Goal: Communication & Community: Answer question/provide support

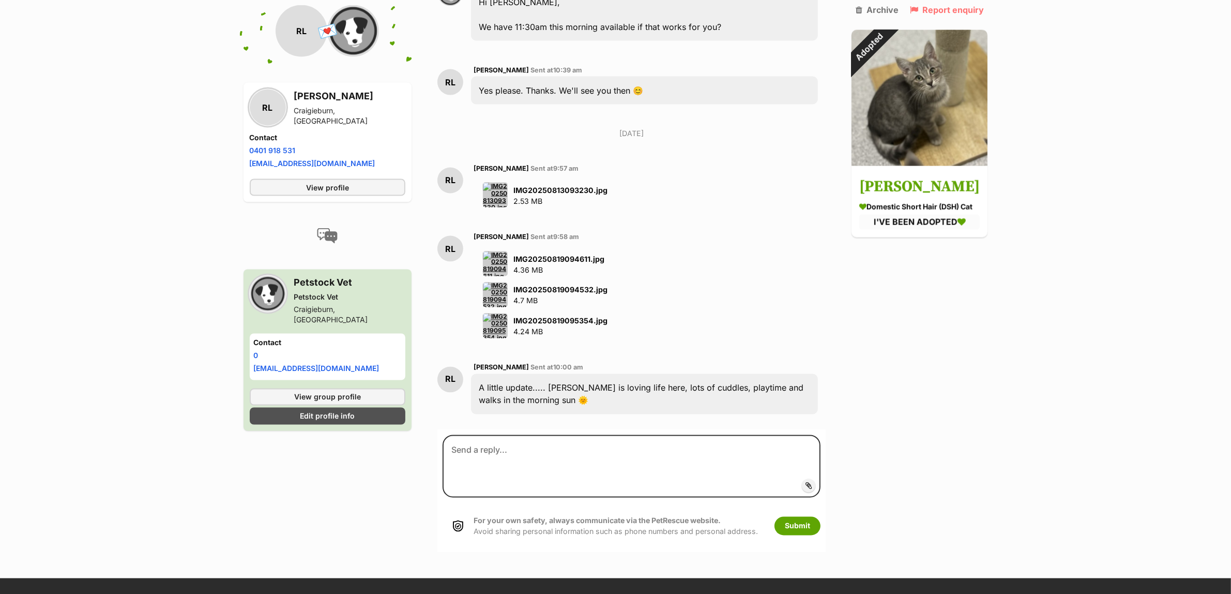
scroll to position [2156, 0]
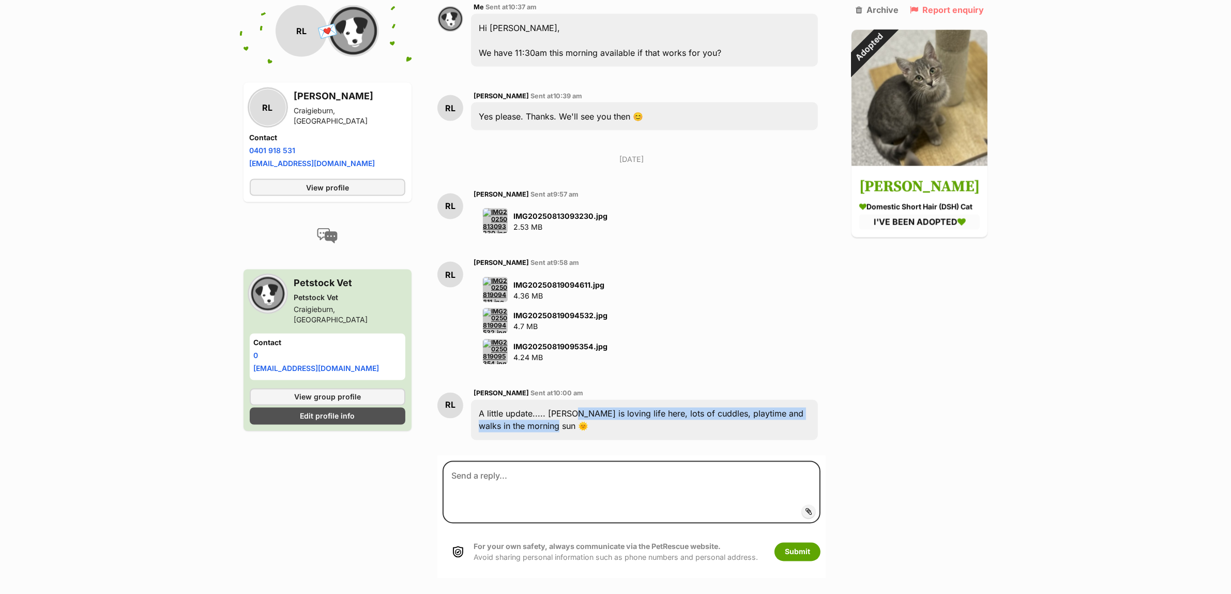
drag, startPoint x: 565, startPoint y: 363, endPoint x: 785, endPoint y: 361, distance: 220.3
click at [735, 400] on div "A little update..... Ariel is loving life here, lots of cuddles, playtime and w…" at bounding box center [644, 420] width 347 height 40
click at [785, 400] on div "A little update..... Ariel is loving life here, lots of cuddles, playtime and w…" at bounding box center [644, 420] width 347 height 40
click at [493, 208] on img at bounding box center [495, 220] width 25 height 25
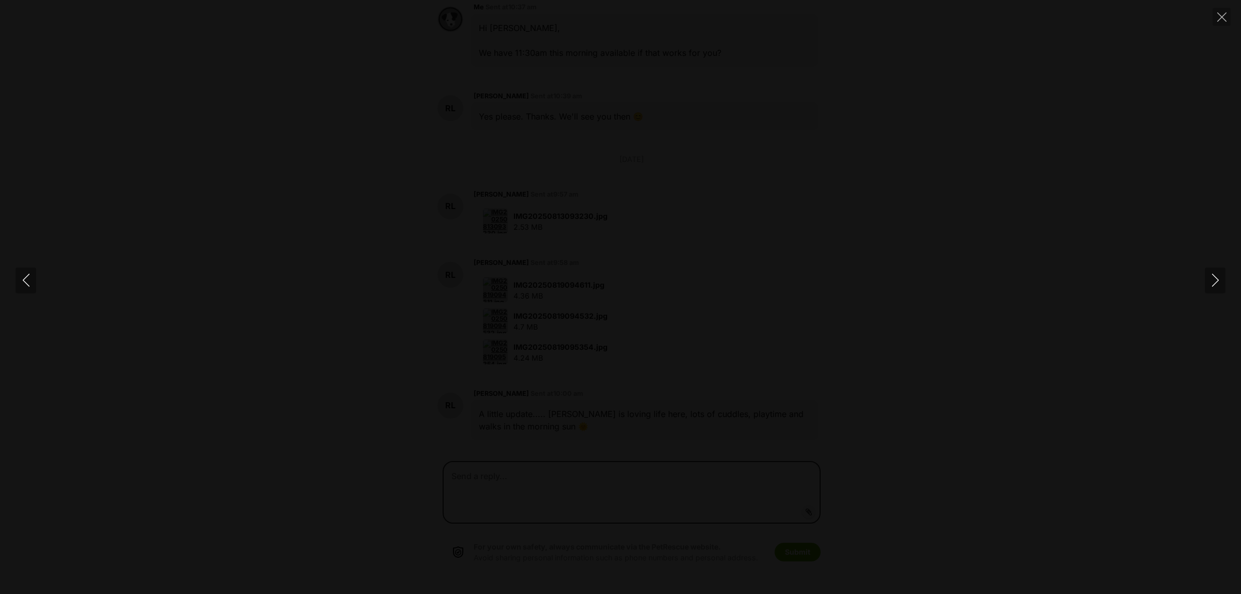
click at [1123, 297] on div at bounding box center [620, 297] width 1241 height 0
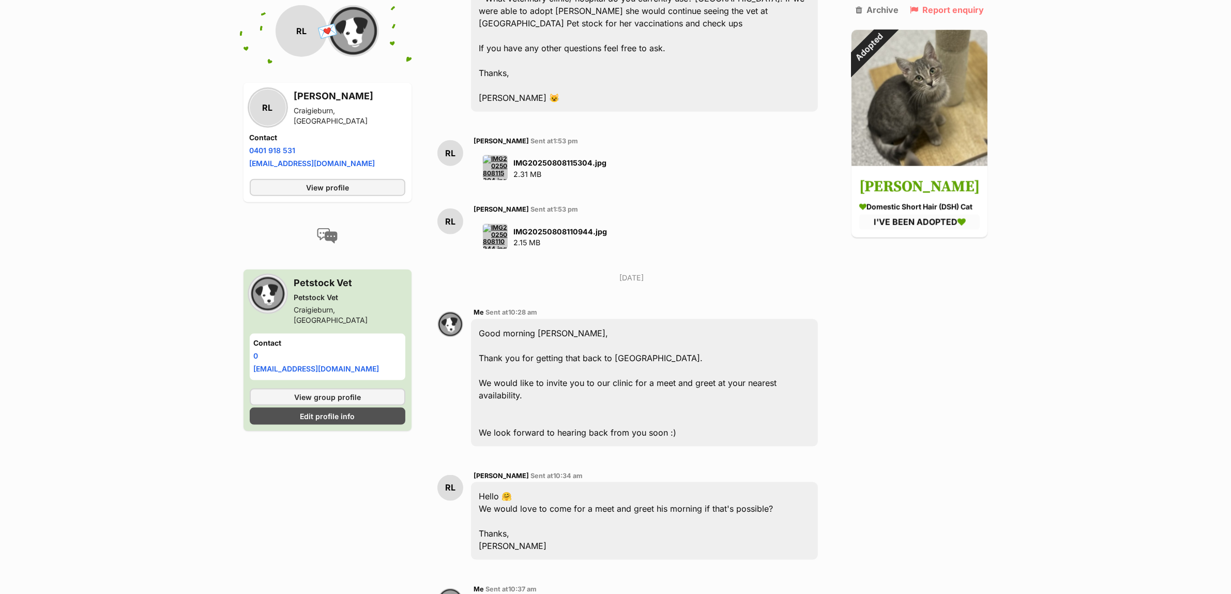
scroll to position [1252, 0]
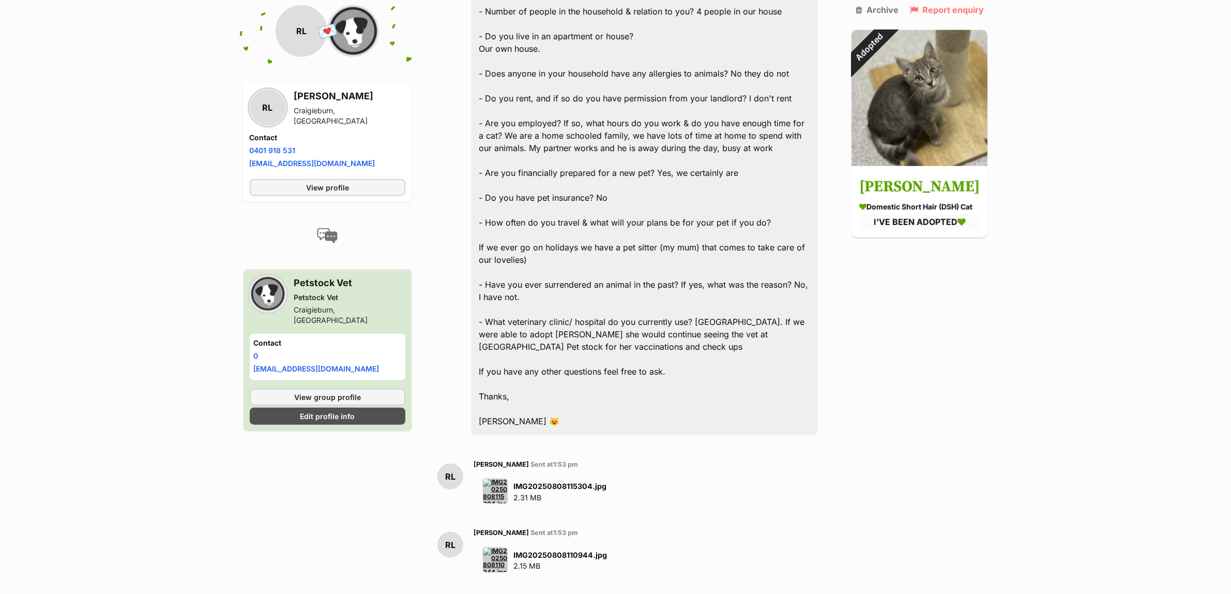
click at [490, 478] on img at bounding box center [495, 490] width 25 height 25
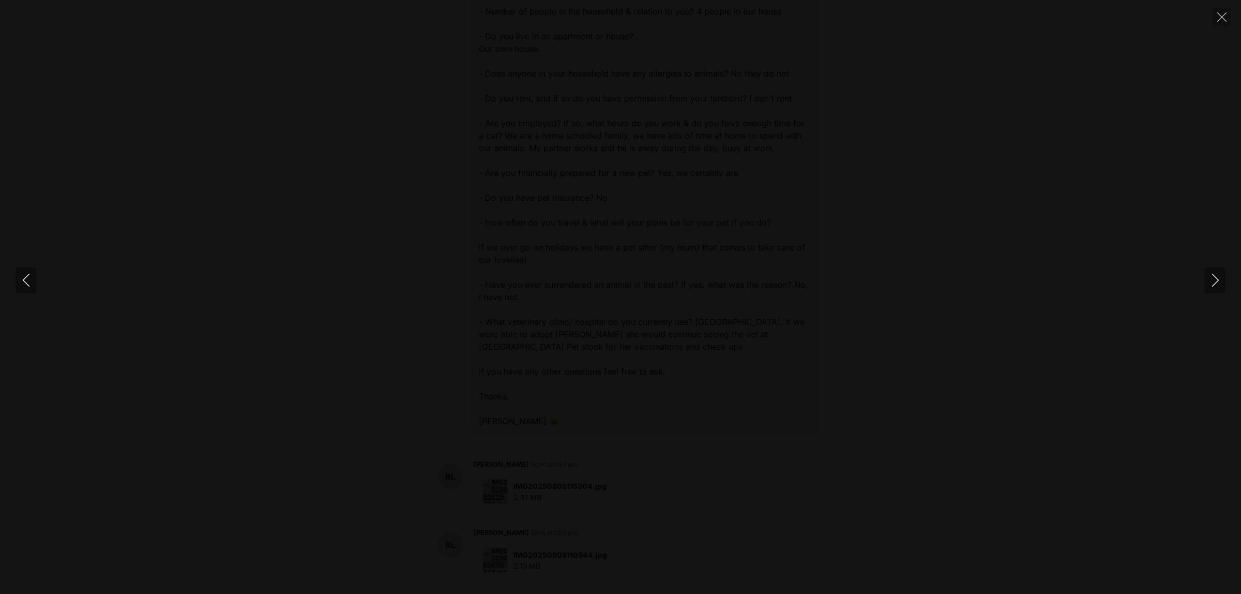
click at [1225, 297] on div at bounding box center [620, 297] width 1241 height 0
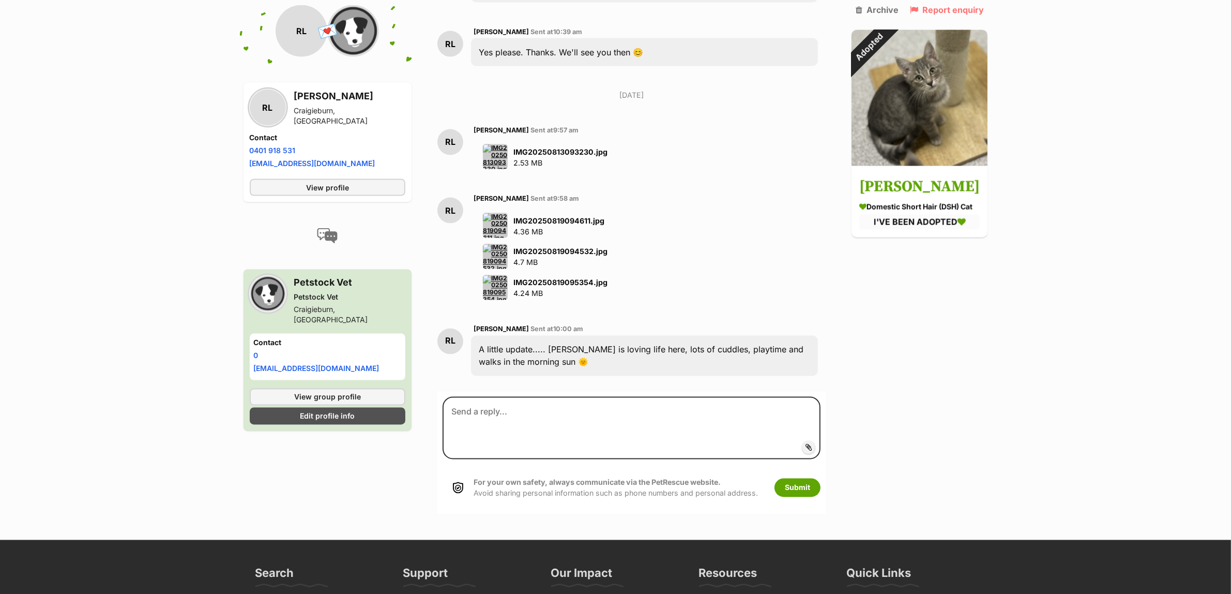
scroll to position [2221, 0]
click at [497, 212] on img at bounding box center [495, 224] width 25 height 25
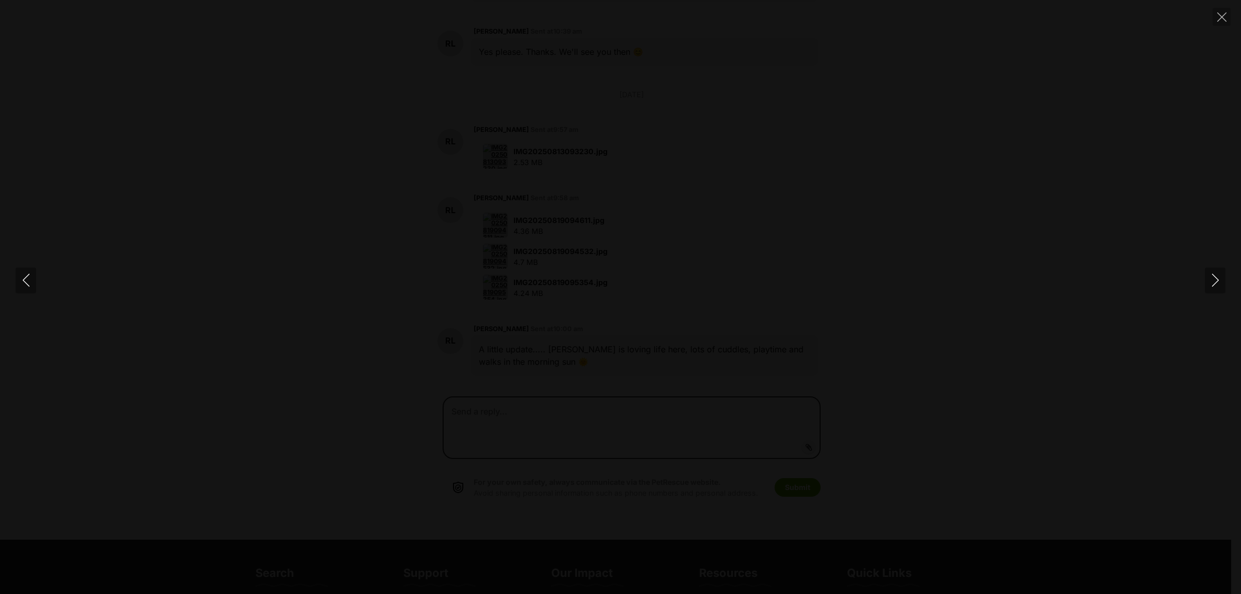
click at [955, 297] on div at bounding box center [620, 297] width 1241 height 0
click at [513, 396] on textarea at bounding box center [627, 427] width 378 height 63
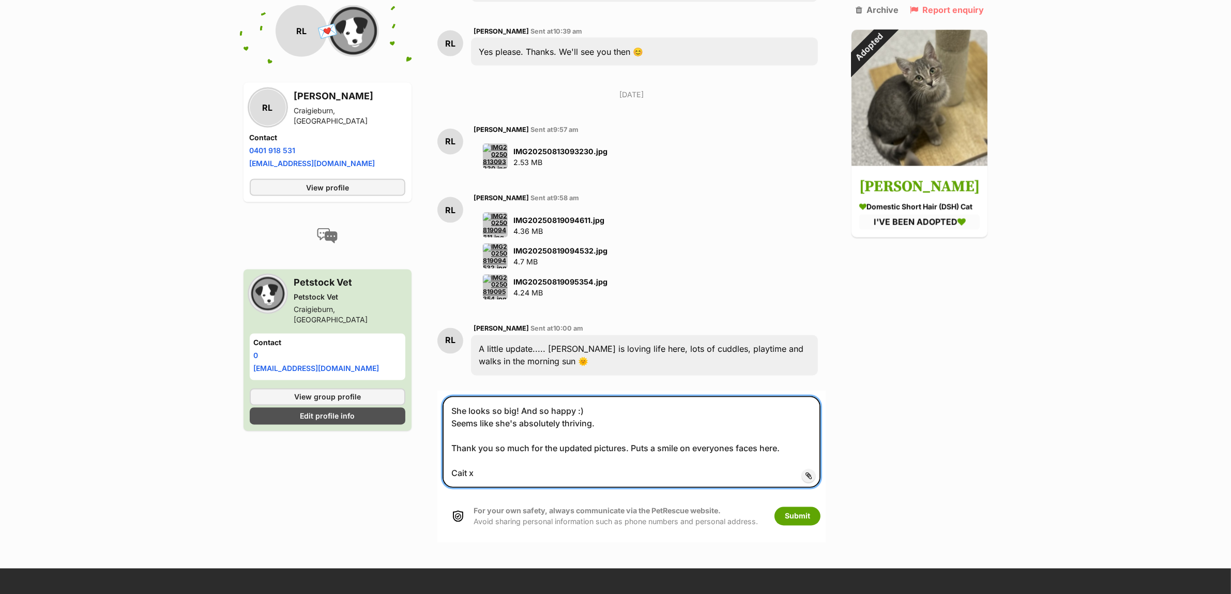
click at [730, 396] on textarea "She looks so big! And so happy :) Seems like she's absolutely thriving. Thank y…" at bounding box center [632, 442] width 378 height 92
click at [708, 406] on textarea "She looks so big! And so happy :) Seems like she's absolutely thriving. Thank y…" at bounding box center [632, 442] width 378 height 92
type textarea "She looks so big! And so happy :) Seems like she's absolutely thriving. Thank y…"
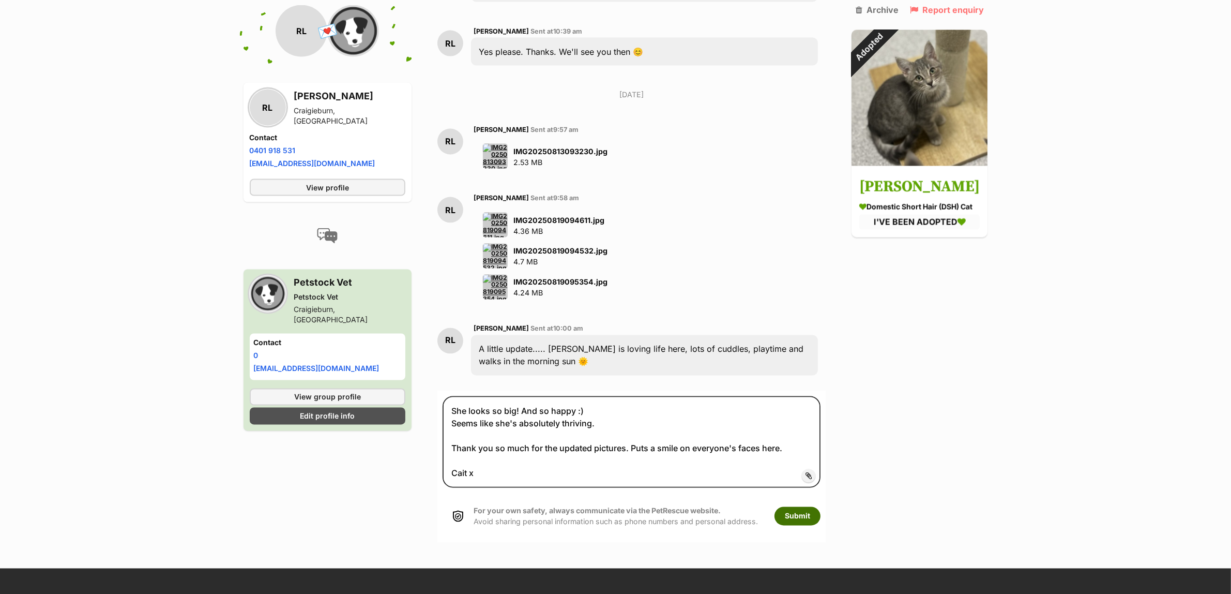
click at [800, 507] on button "Submit" at bounding box center [797, 516] width 46 height 19
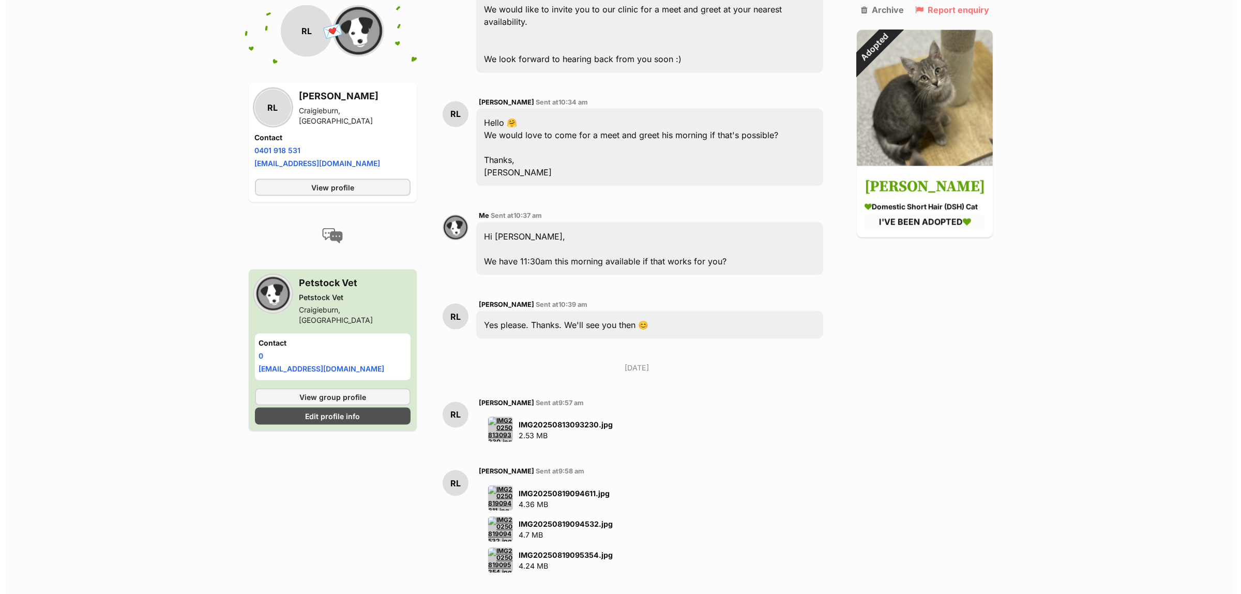
scroll to position [2156, 0]
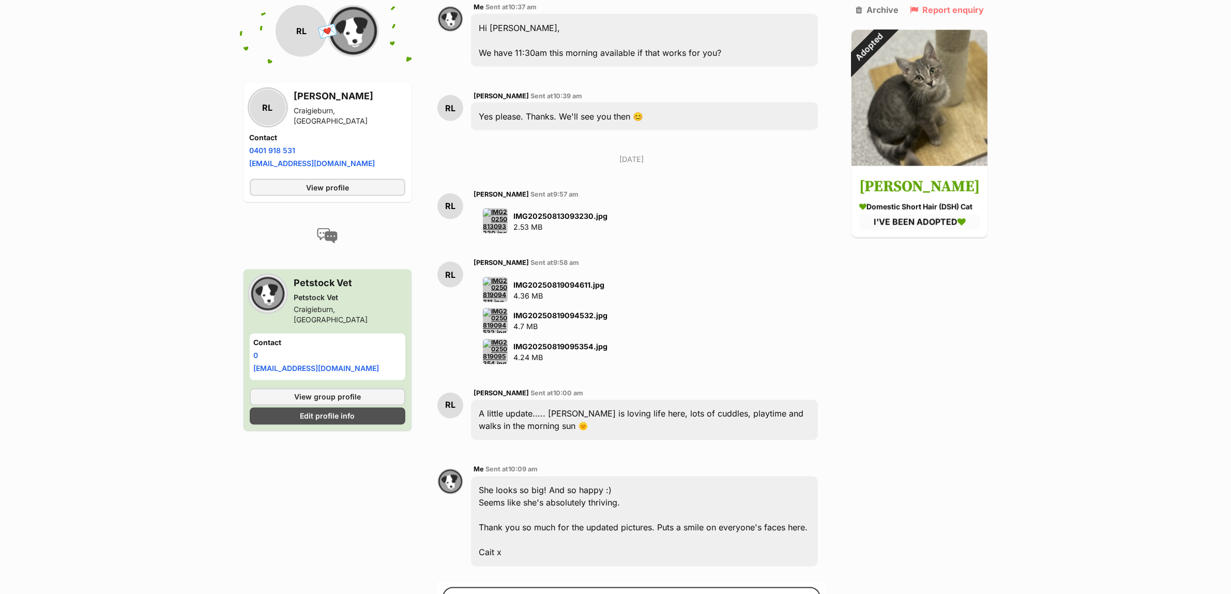
click at [497, 277] on img at bounding box center [495, 289] width 25 height 25
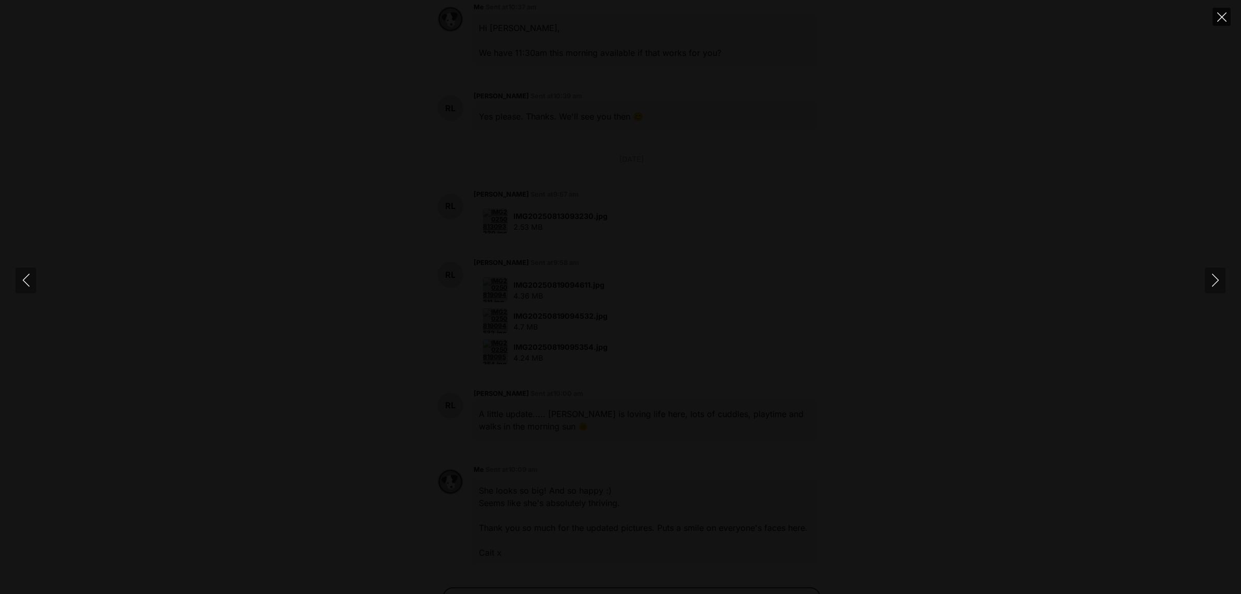
click at [1227, 17] on button "Close" at bounding box center [1221, 17] width 18 height 18
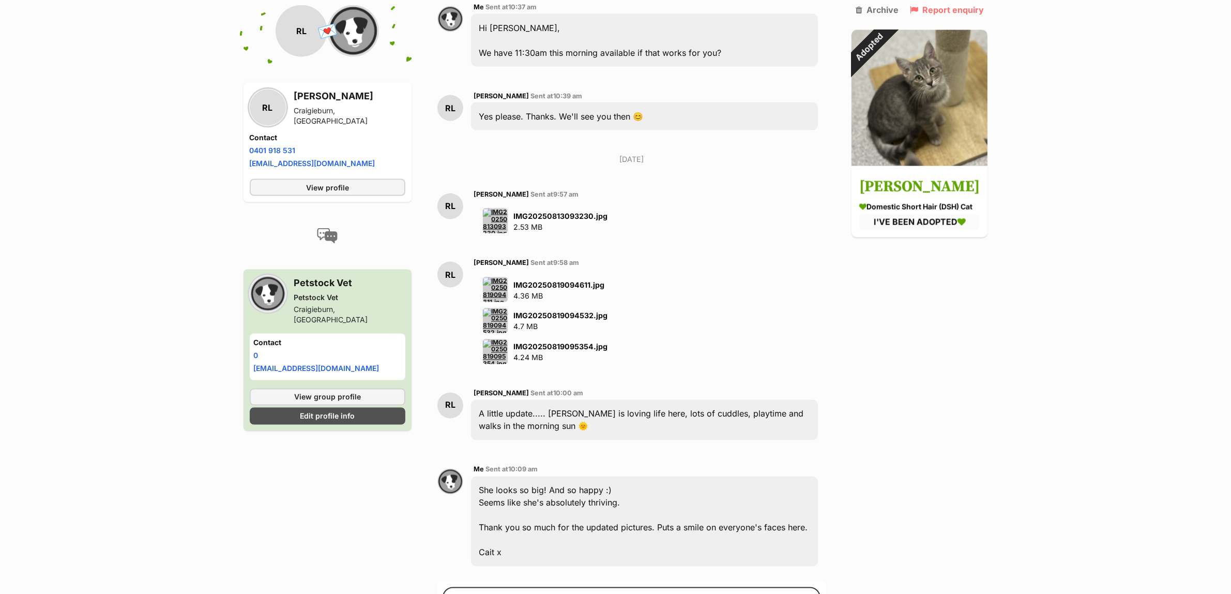
click at [500, 277] on img at bounding box center [495, 289] width 25 height 25
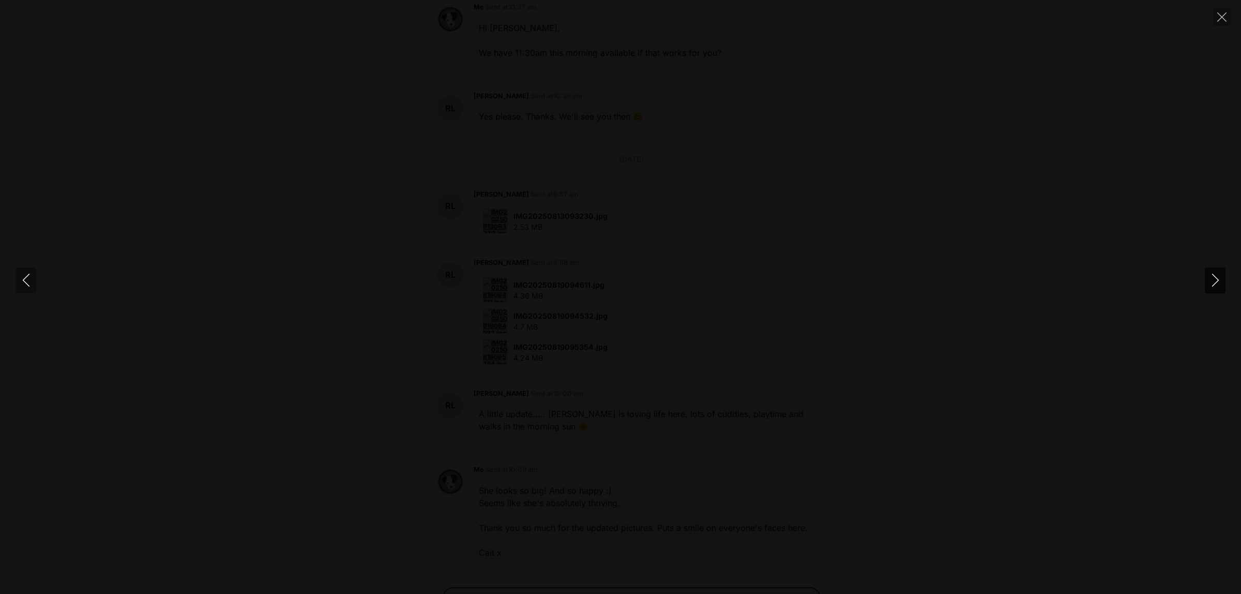
click at [1213, 278] on icon "Next" at bounding box center [1215, 279] width 13 height 13
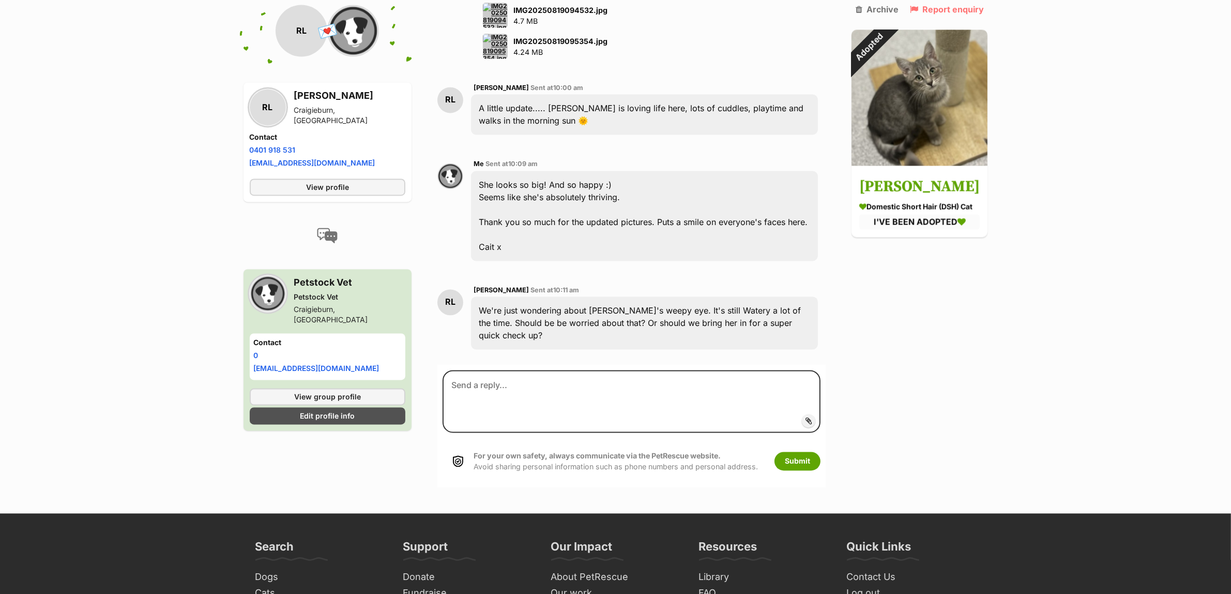
scroll to position [2415, 0]
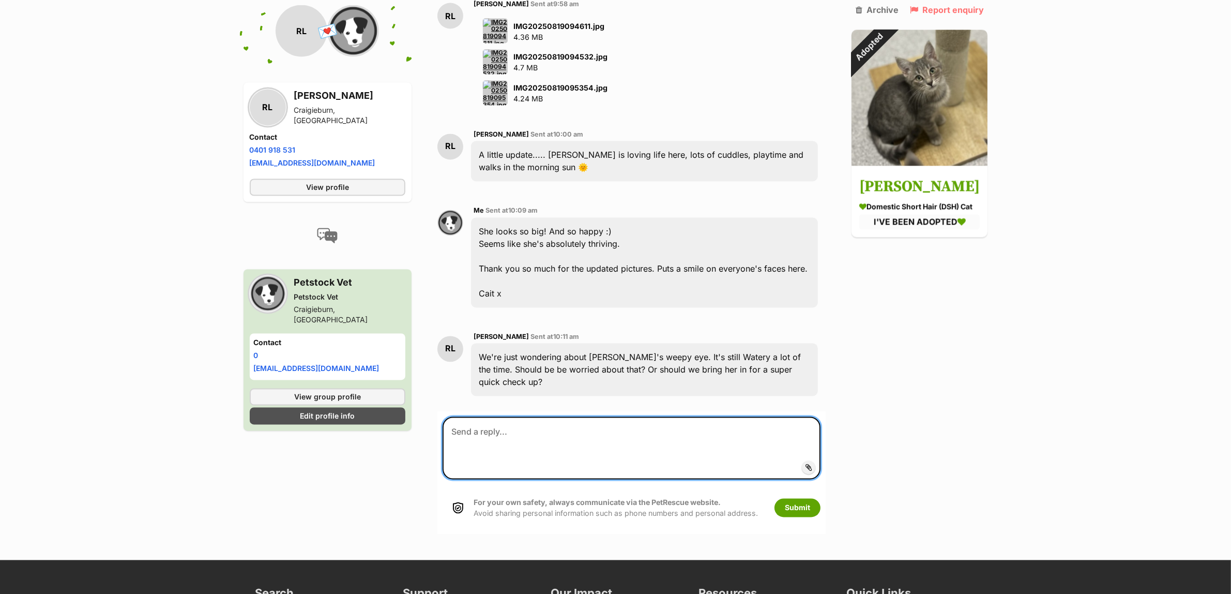
click at [587, 417] on textarea at bounding box center [632, 448] width 378 height 63
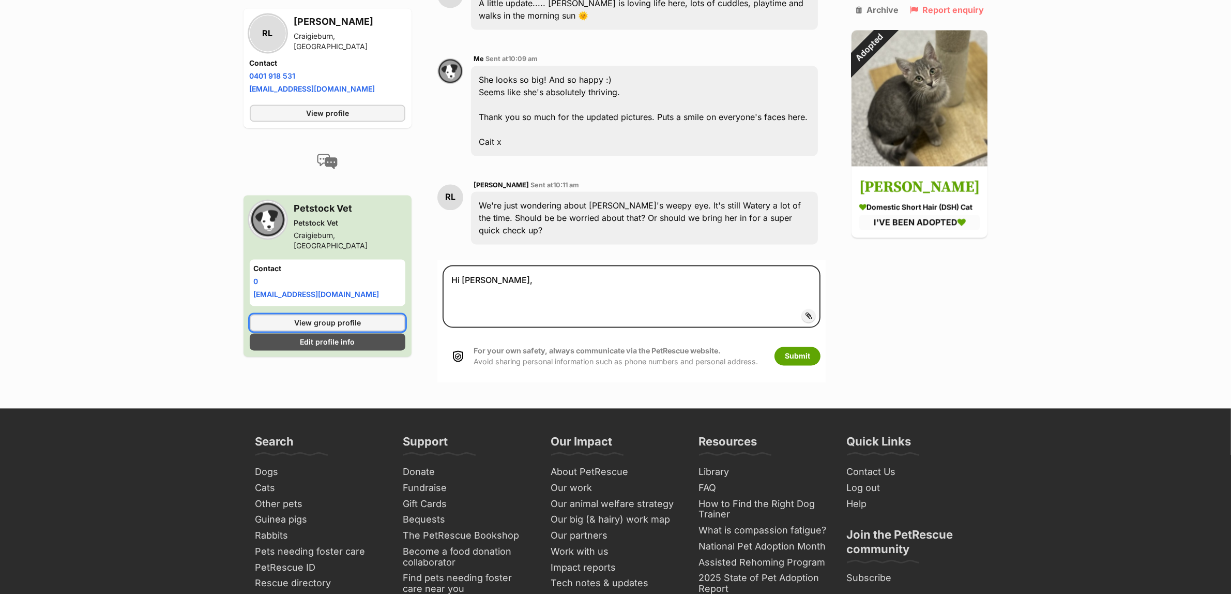
scroll to position [2544, 0]
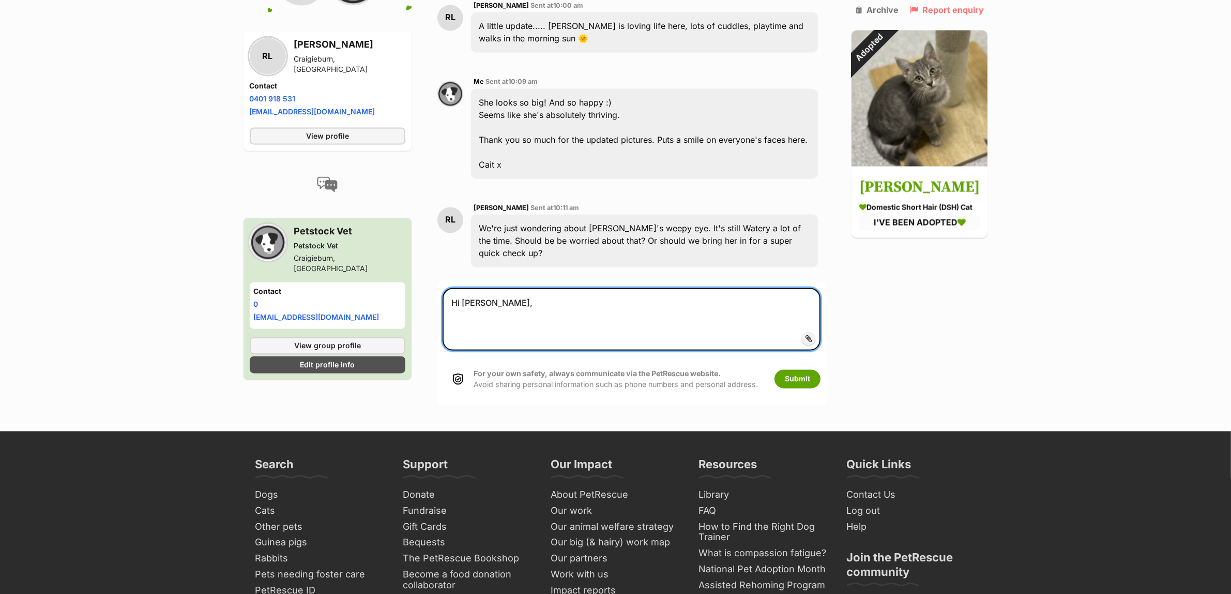
click at [482, 287] on textarea "Hi Rebecca," at bounding box center [632, 318] width 378 height 63
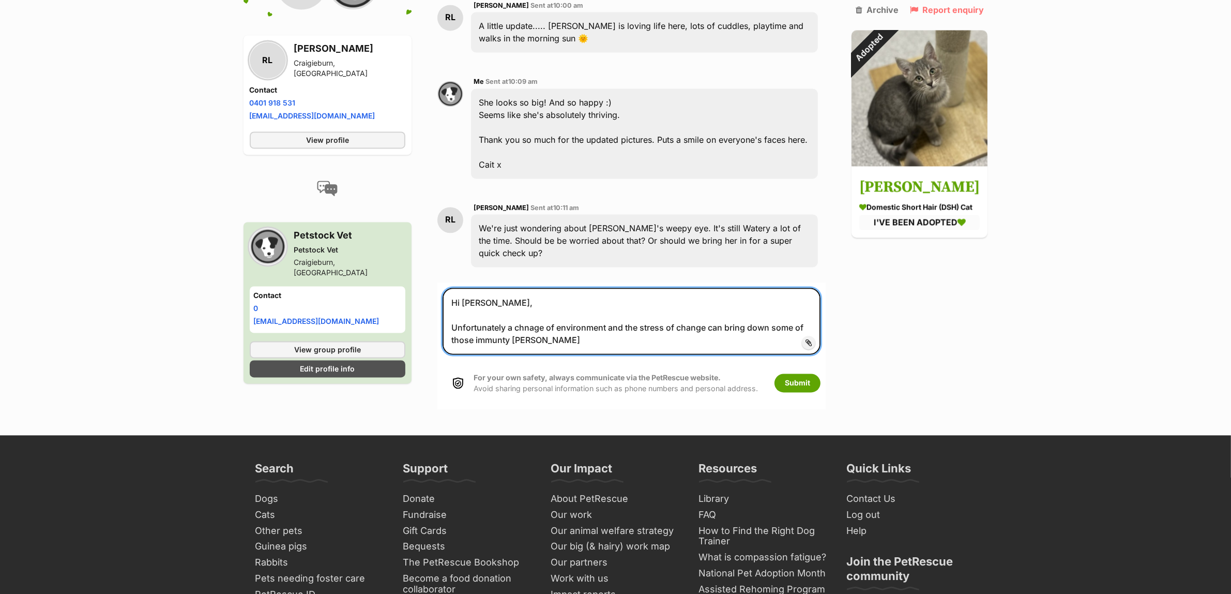
click at [501, 288] on textarea "Hi Rebecca, Unfortunately a chnage of environment and the stress of change can …" at bounding box center [632, 320] width 378 height 67
click at [580, 287] on textarea "Hi Rebecca, Unfortunately a chnage of environment and the stress of change can …" at bounding box center [632, 320] width 378 height 67
click at [533, 287] on textarea "Hi Rebecca, Unfortunately a chnage of environment and the stress of change can …" at bounding box center [632, 320] width 378 height 67
click at [648, 287] on textarea "Hi Rebecca, Unfortunately a change of environment and the stress of change can …" at bounding box center [632, 320] width 378 height 67
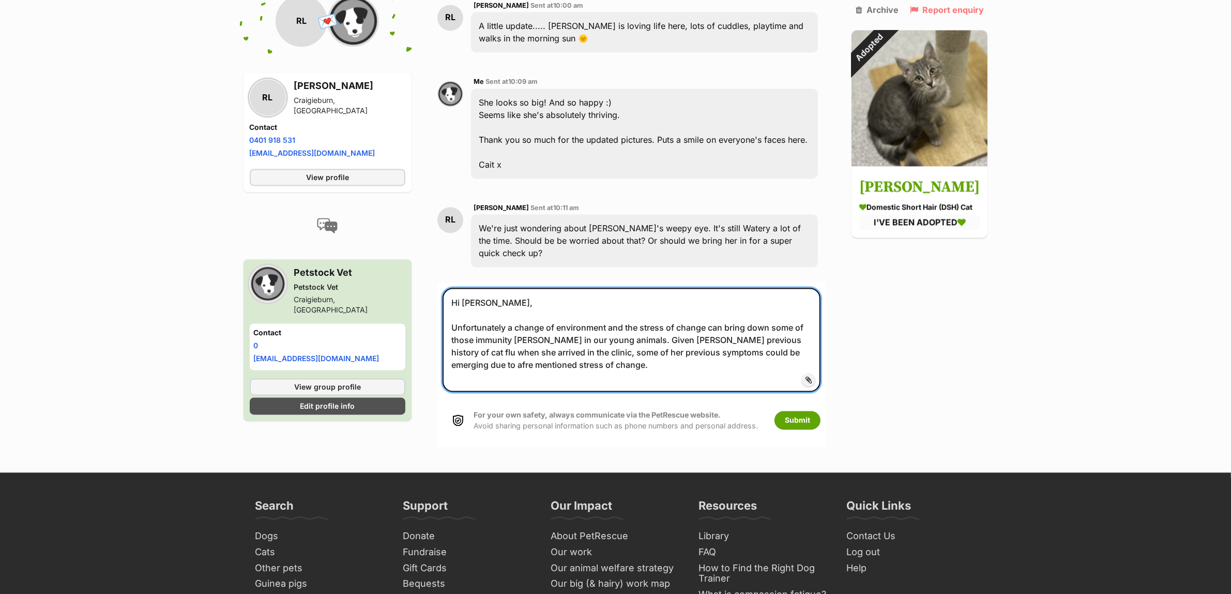
click at [789, 300] on textarea "Hi Rebecca, Unfortunately a change of environment and the stress of change can …" at bounding box center [632, 339] width 378 height 104
click at [600, 337] on textarea "Hi Rebecca, Unfortunately a change of environment and the stress of change can …" at bounding box center [632, 339] width 378 height 104
click at [466, 321] on textarea "Hi Rebecca, Unfortunately a change of environment and the stress of change can …" at bounding box center [632, 339] width 378 height 104
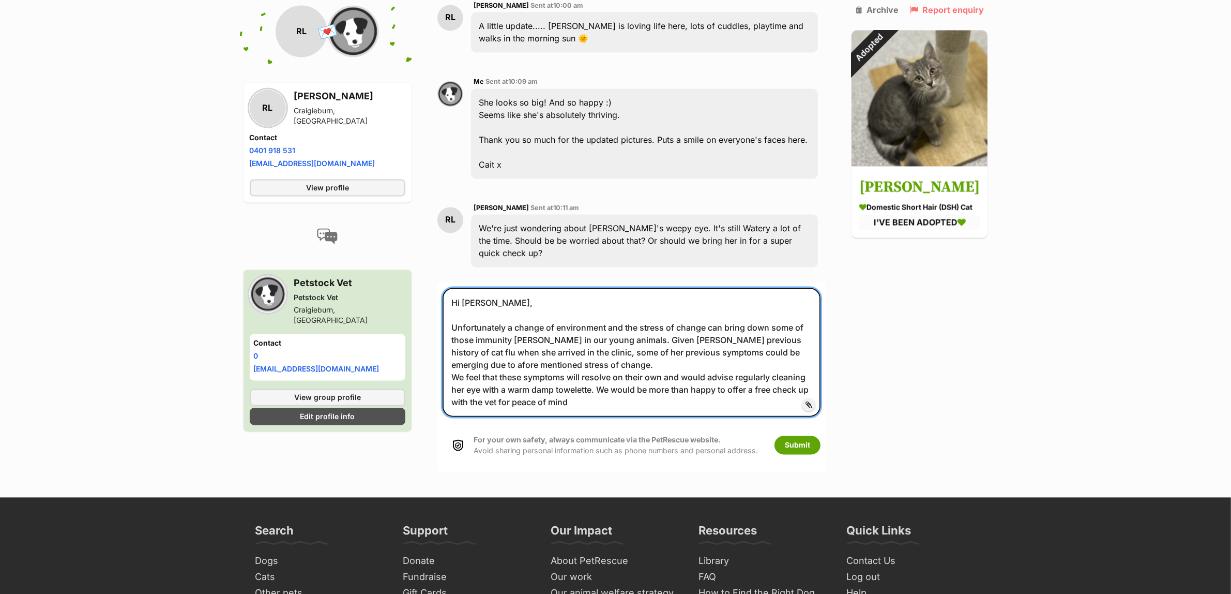
click at [642, 334] on textarea "Hi Rebecca, Unfortunately a change of environment and the stress of change can …" at bounding box center [632, 351] width 378 height 129
click at [626, 353] on textarea "Hi Rebecca, Unfortunately a change of environment and the stress of change can …" at bounding box center [632, 351] width 378 height 129
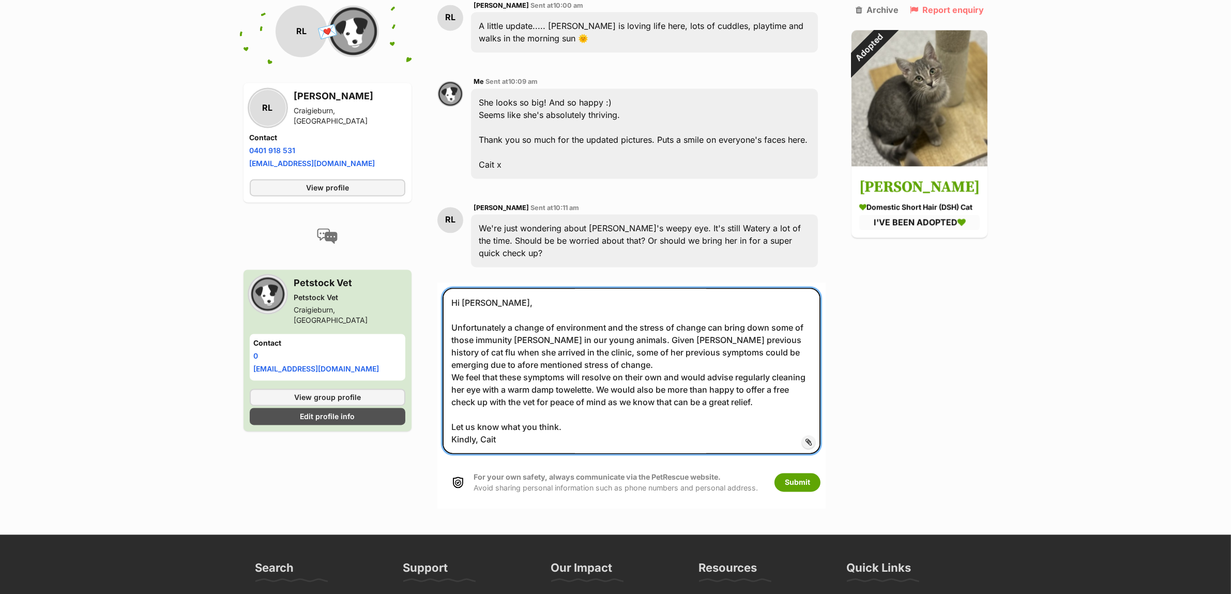
drag, startPoint x: 710, startPoint y: 286, endPoint x: 679, endPoint y: 286, distance: 31.0
click at [679, 287] on textarea "Hi Rebecca, Unfortunately a change of environment and the stress of change can …" at bounding box center [632, 370] width 378 height 166
drag, startPoint x: 771, startPoint y: 298, endPoint x: 742, endPoint y: 300, distance: 29.0
click at [742, 300] on textarea "Hi Rebecca, Unfortunately a change of environment and the stress of change can …" at bounding box center [632, 370] width 378 height 166
click at [769, 301] on textarea "Hi Rebecca, Unfortunately a change of environment and the stress of change can …" at bounding box center [632, 370] width 378 height 166
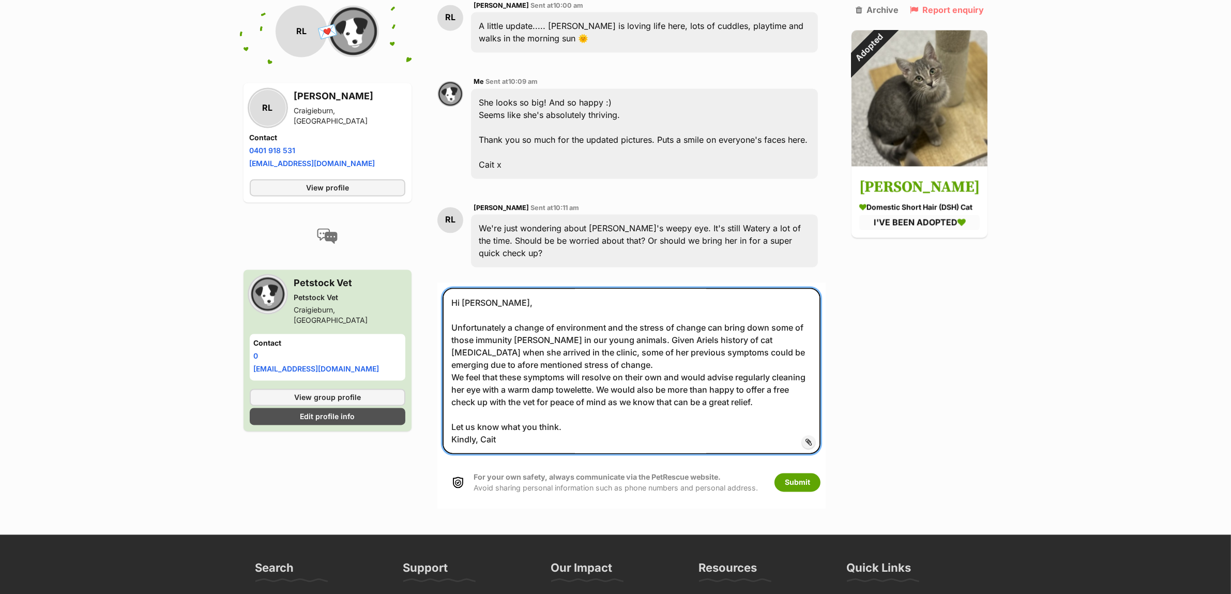
click at [452, 311] on textarea "Hi Rebecca, Unfortunately a change of environment and the stress of change can …" at bounding box center [632, 370] width 378 height 166
click at [593, 311] on textarea "Hi Rebecca, Unfortunately a change of environment and the stress of change can …" at bounding box center [632, 370] width 378 height 166
type textarea "Hi Rebecca, Unfortunately a change of environment and the stress of change can …"
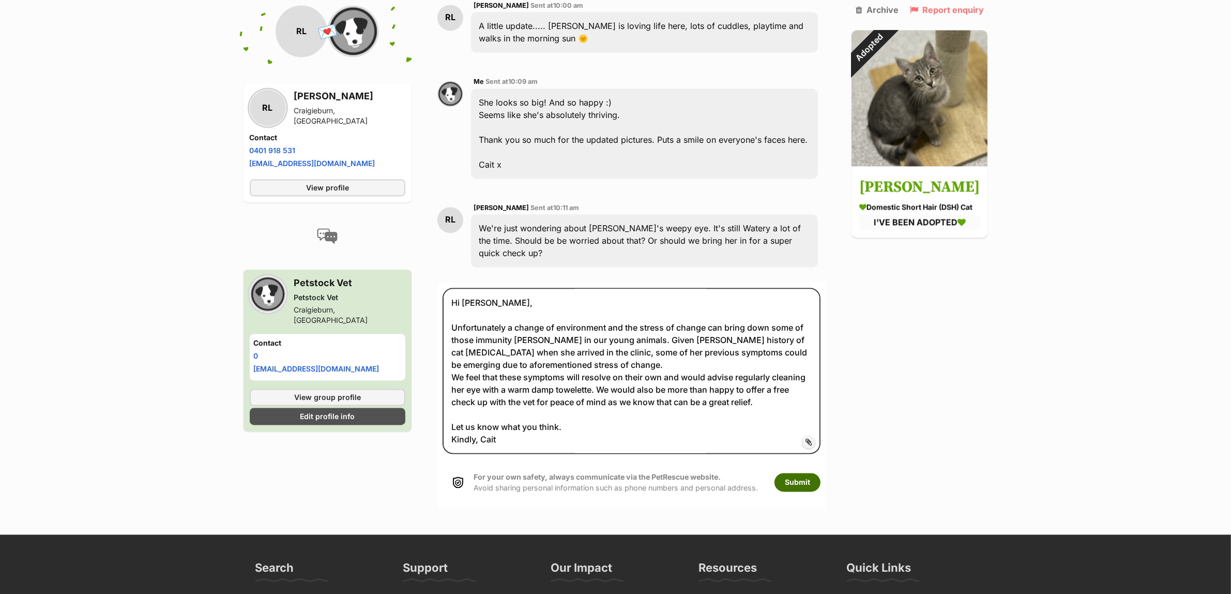
click at [808, 473] on button "Submit" at bounding box center [797, 482] width 46 height 19
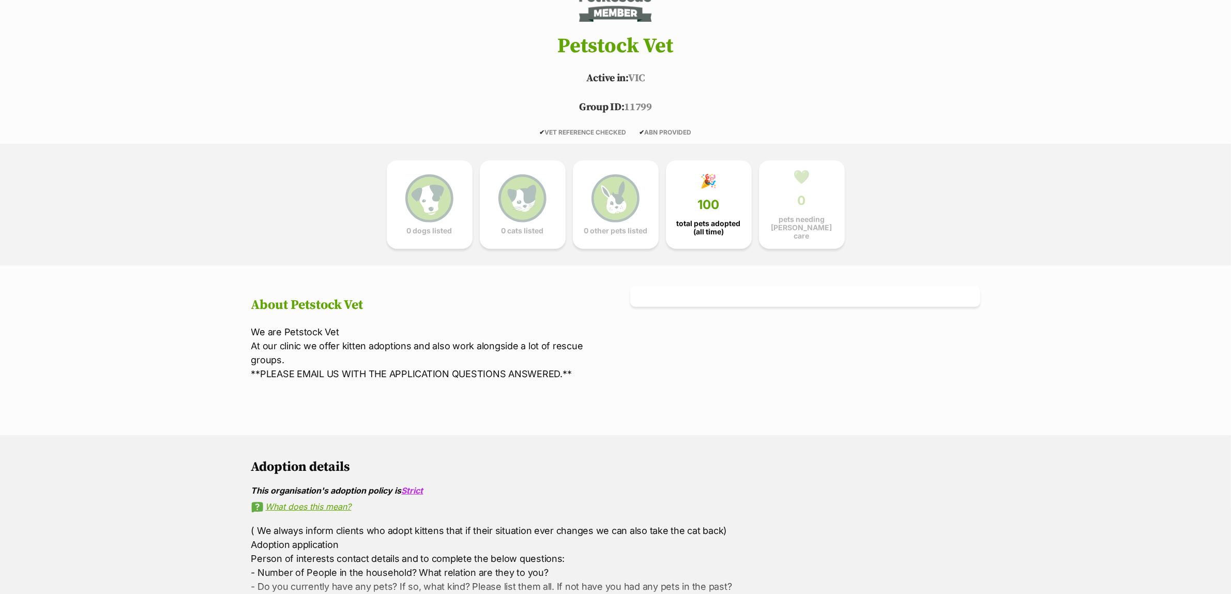
scroll to position [452, 0]
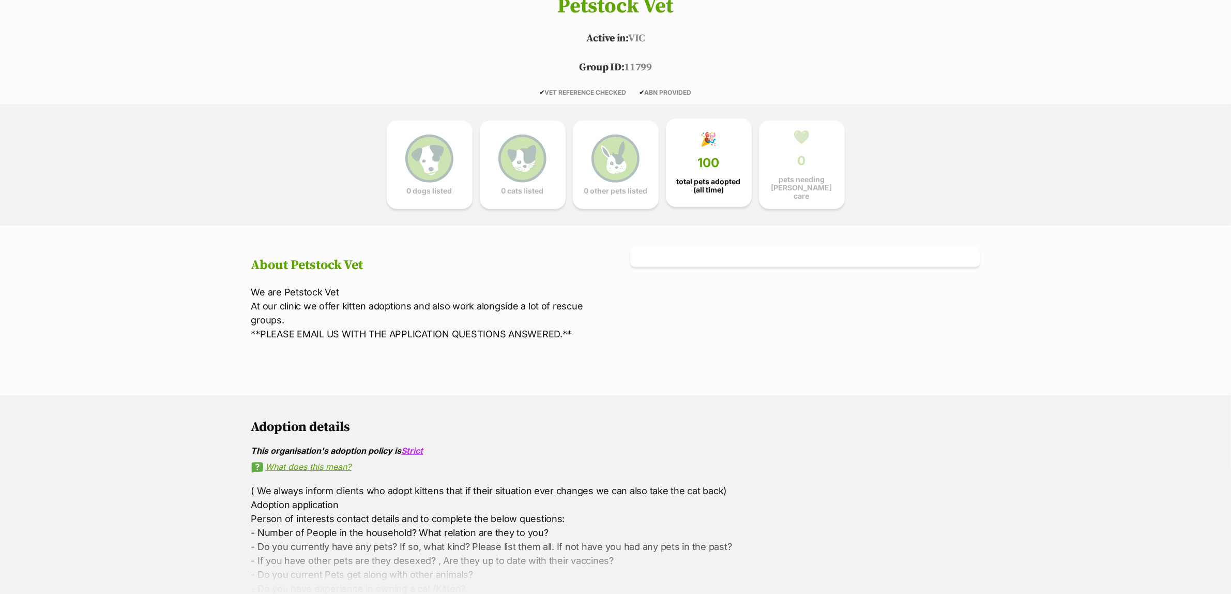
click at [706, 150] on link "🎉 100 total pets adopted (all time)" at bounding box center [709, 162] width 86 height 89
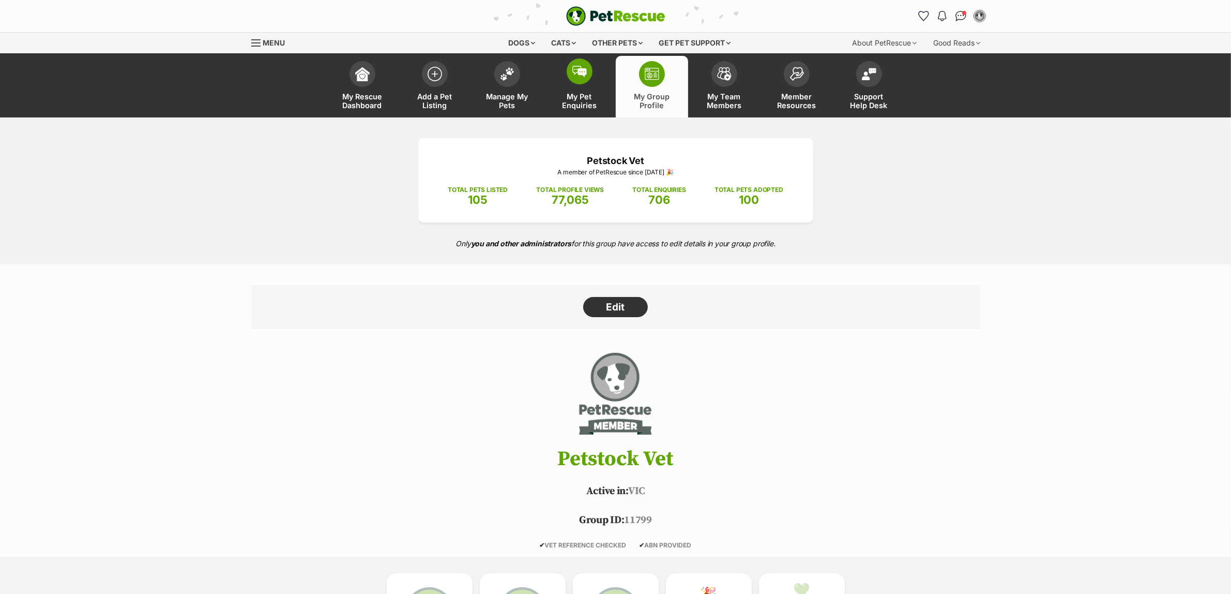
click at [559, 87] on link "My Pet Enquiries" at bounding box center [579, 87] width 72 height 62
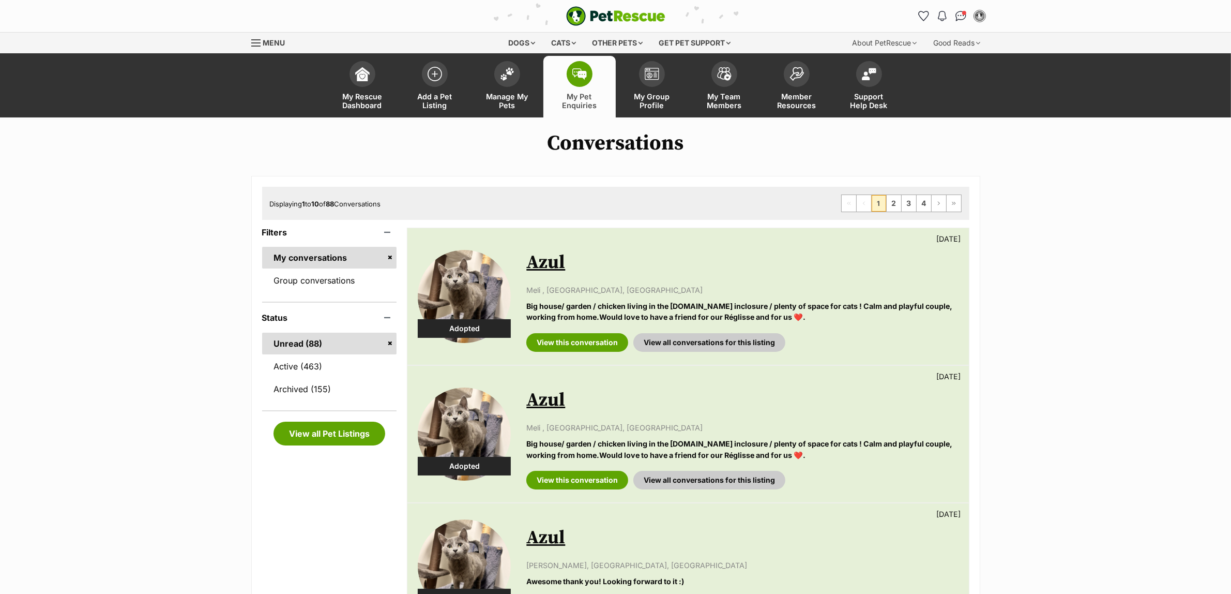
click at [547, 265] on link "Azul" at bounding box center [545, 262] width 39 height 23
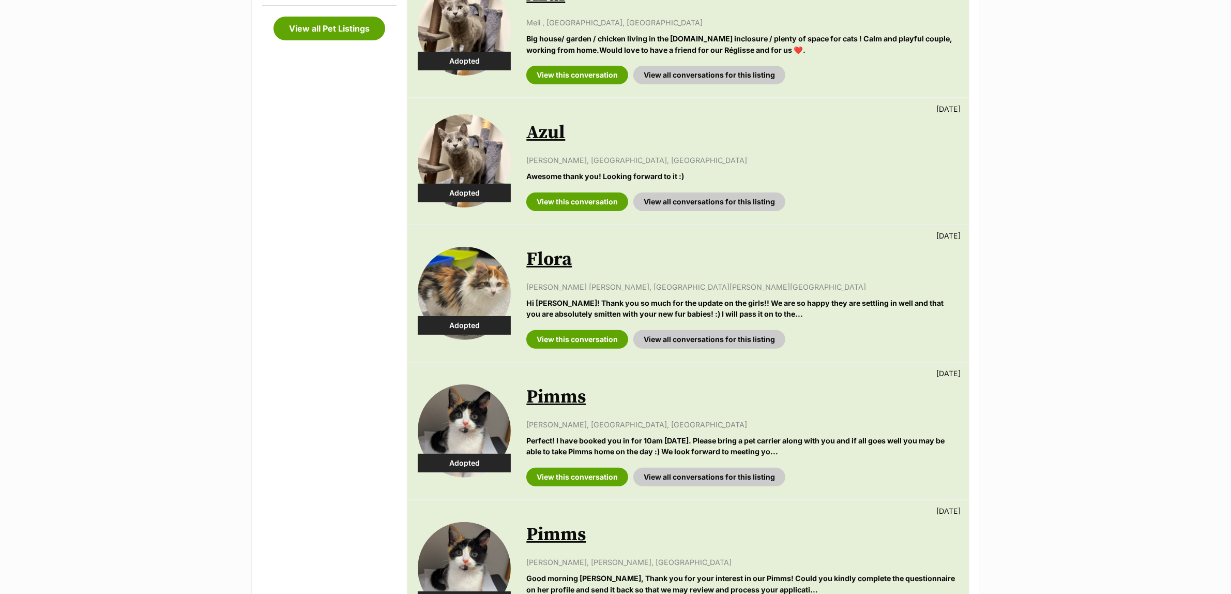
scroll to position [318, 0]
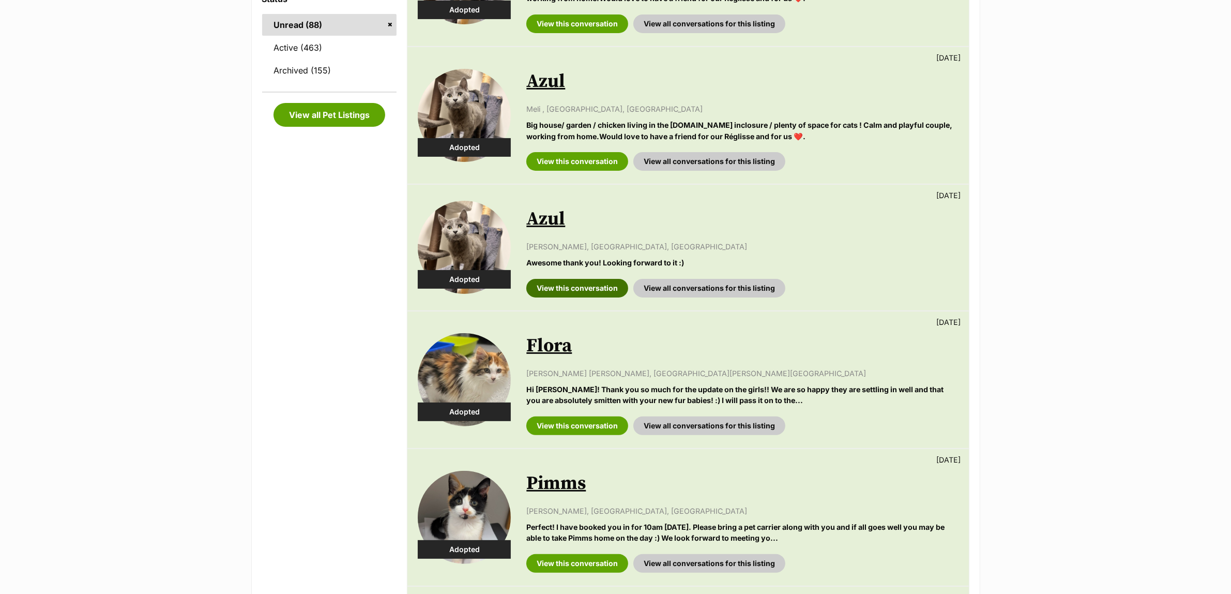
click at [560, 286] on link "View this conversation" at bounding box center [577, 288] width 102 height 19
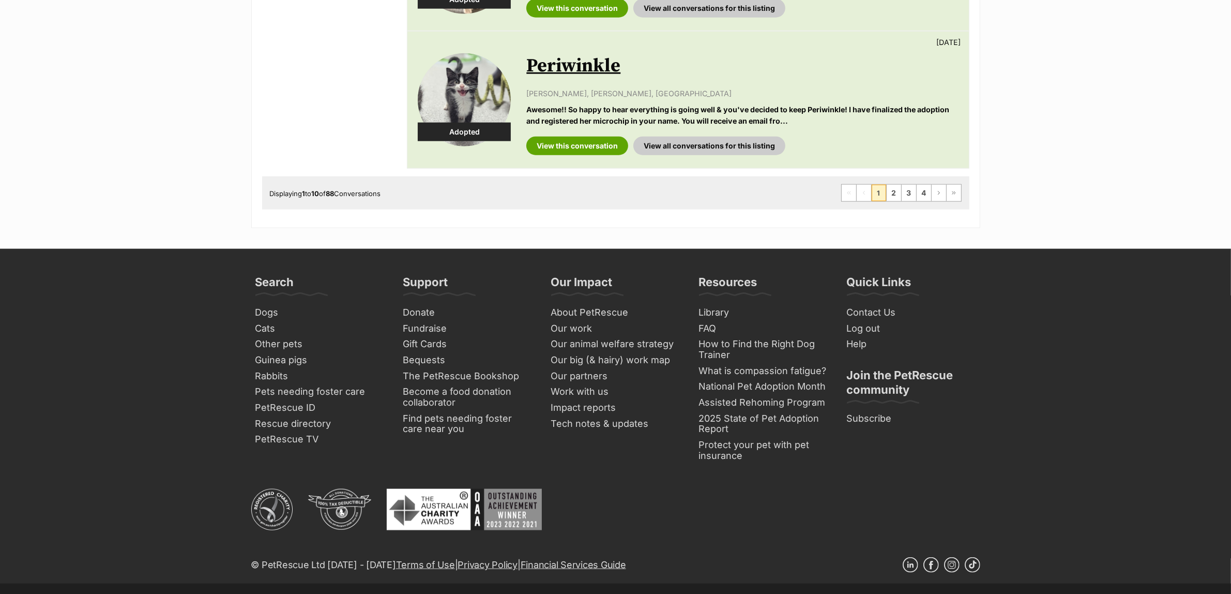
scroll to position [0, 0]
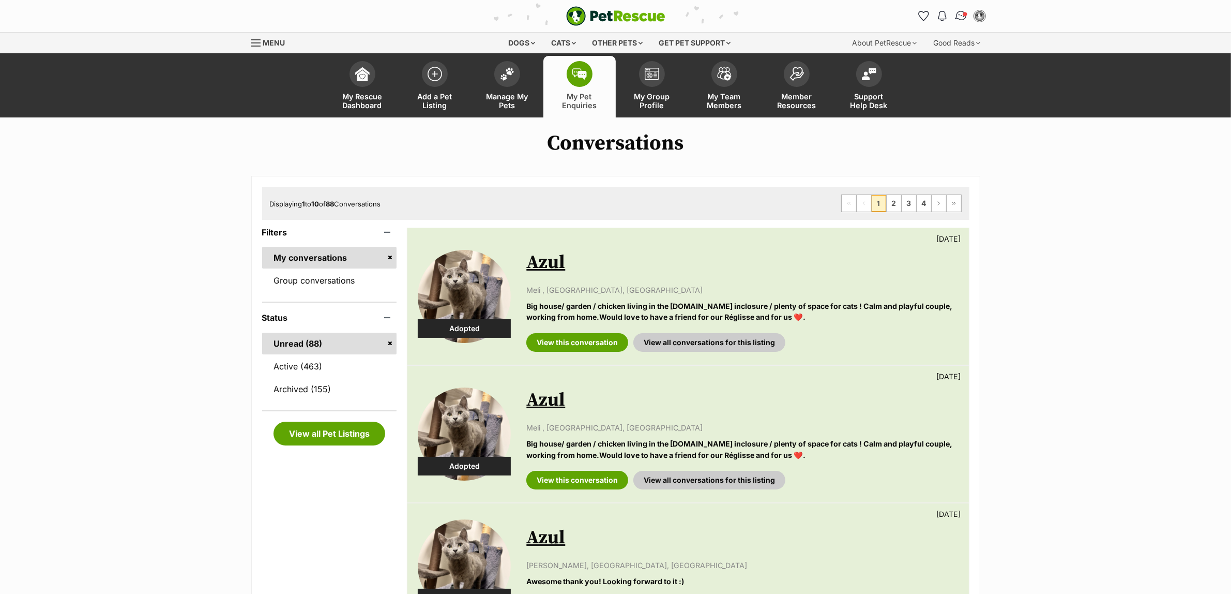
click at [964, 16] on span "Conversations" at bounding box center [964, 13] width 5 height 5
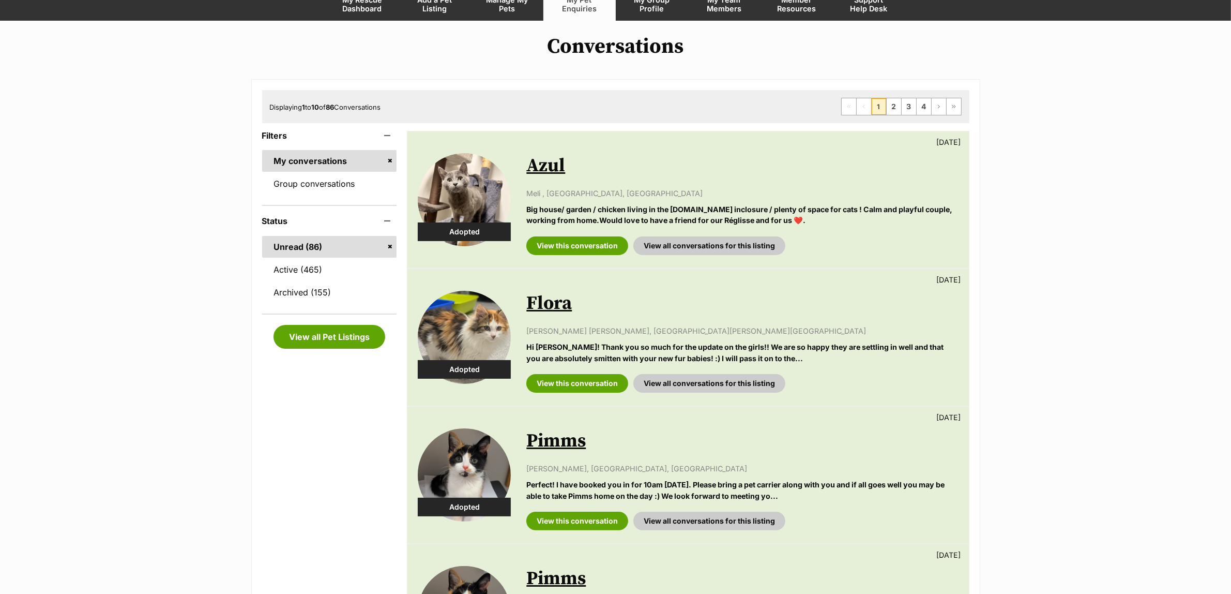
scroll to position [129, 0]
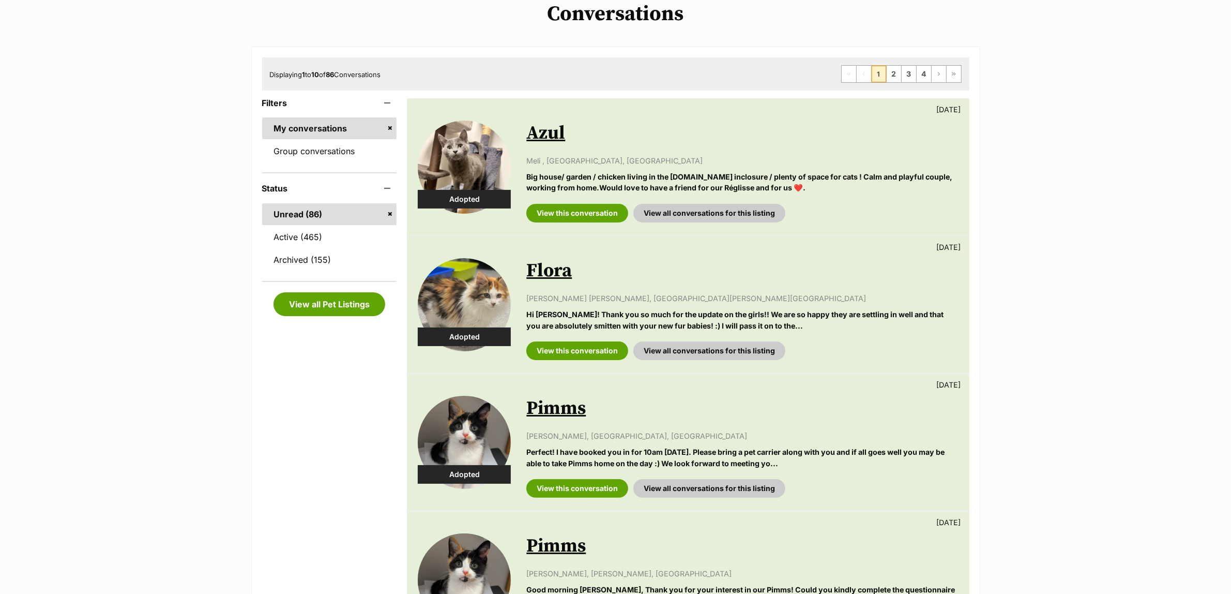
click at [391, 213] on link "Unread (86)" at bounding box center [329, 214] width 135 height 22
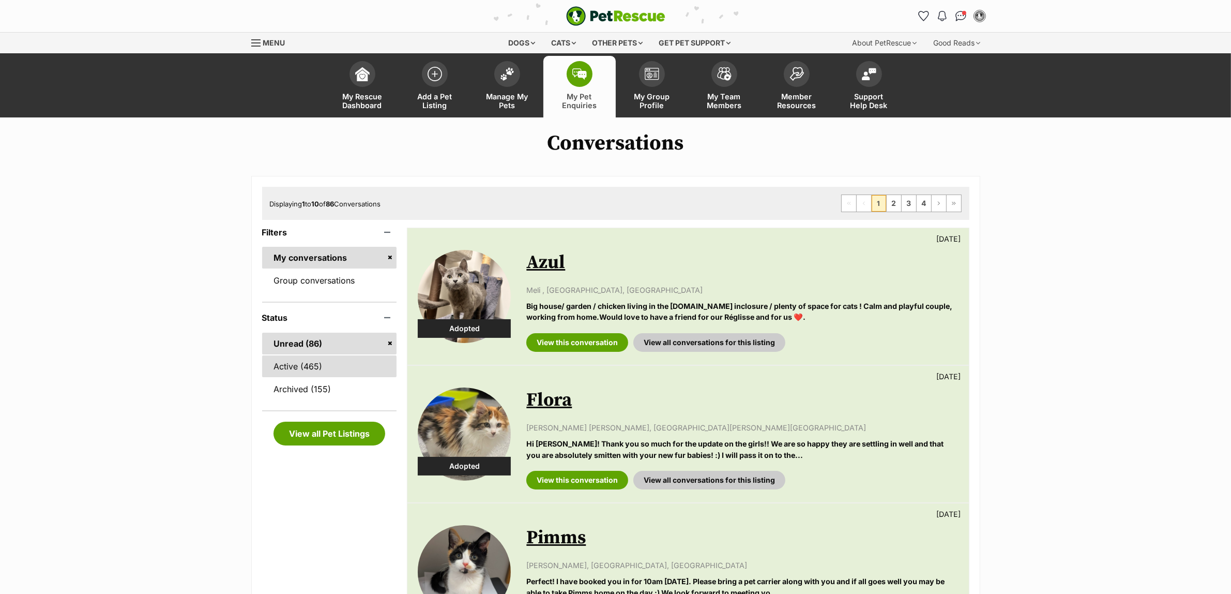
click at [322, 357] on link "Active (465)" at bounding box center [329, 366] width 135 height 22
